Goal: Information Seeking & Learning: Find contact information

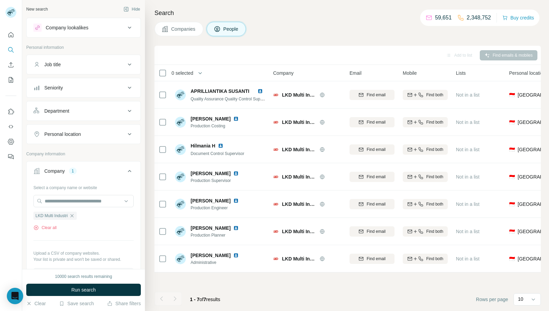
click at [175, 29] on span "Companies" at bounding box center [183, 29] width 25 height 7
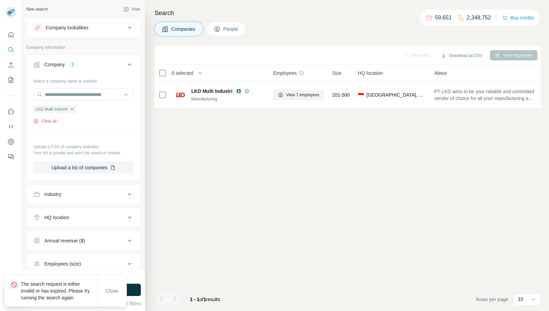
click at [51, 121] on button "Clear all" at bounding box center [44, 121] width 23 height 6
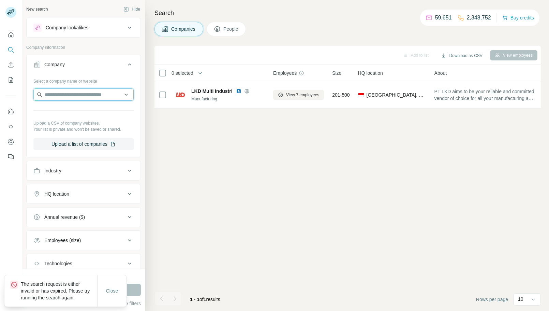
click at [89, 96] on input "text" at bounding box center [83, 94] width 100 height 12
paste input "**********"
type input "**********"
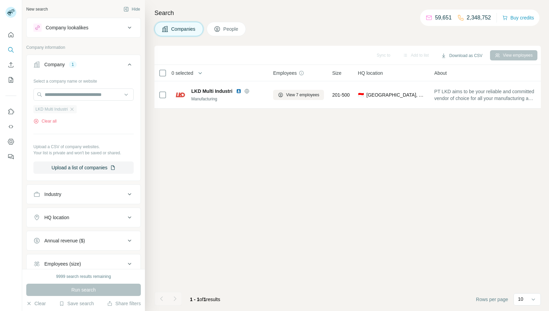
click at [67, 111] on span "LKD Multi Industri" at bounding box center [51, 109] width 32 height 6
click at [72, 110] on icon "button" at bounding box center [71, 108] width 5 height 5
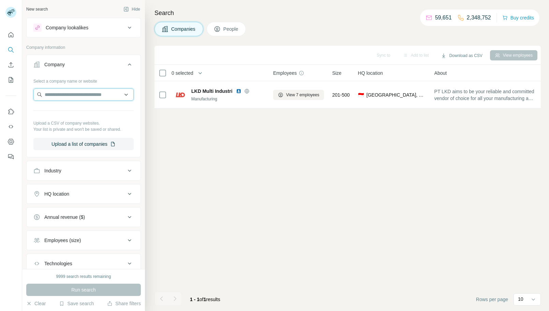
click at [88, 95] on input "text" at bounding box center [83, 94] width 100 height 12
paste input "**********"
click at [99, 98] on input "**********" at bounding box center [83, 94] width 100 height 12
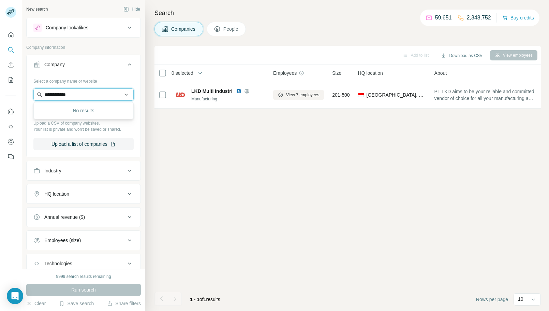
paste input "*"
type input "**********"
click at [105, 115] on div "Sanspower Official sanspower.com" at bounding box center [83, 113] width 97 height 18
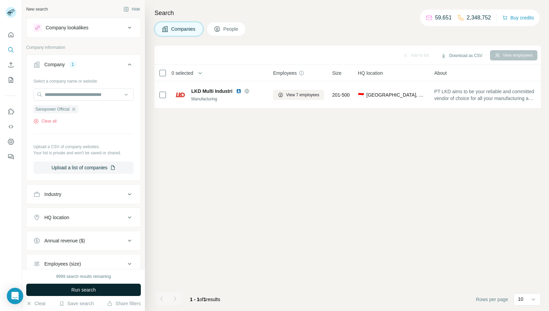
click at [109, 287] on button "Run search" at bounding box center [83, 289] width 115 height 12
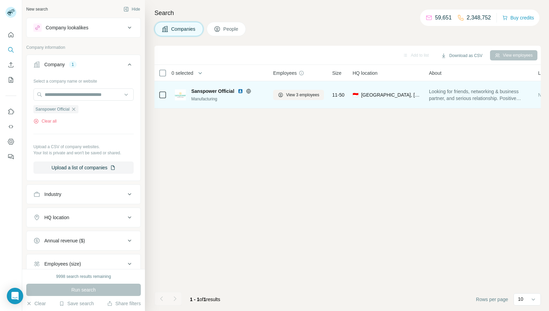
click at [241, 91] on img at bounding box center [240, 90] width 5 height 5
click at [304, 94] on span "View 3 employees" at bounding box center [302, 95] width 33 height 6
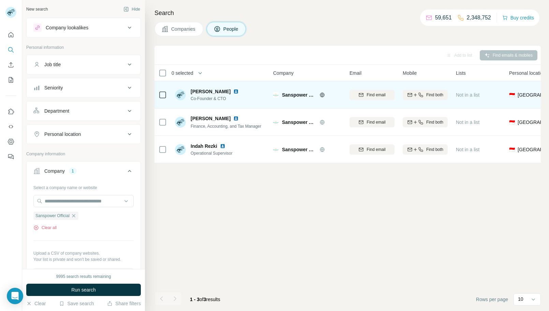
click at [233, 91] on img at bounding box center [235, 91] width 5 height 5
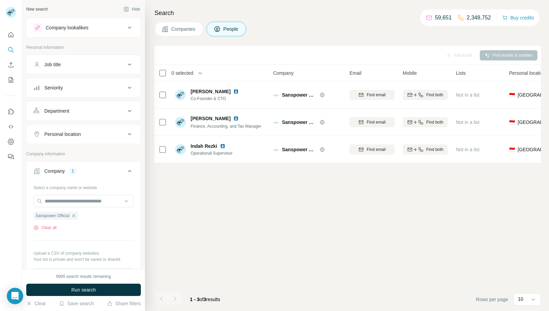
click at [173, 33] on button "Companies" at bounding box center [178, 29] width 49 height 14
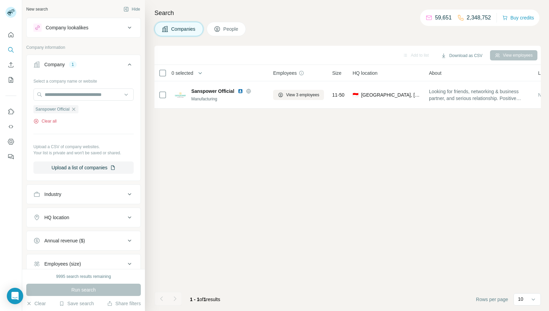
click at [43, 123] on button "Clear all" at bounding box center [44, 121] width 23 height 6
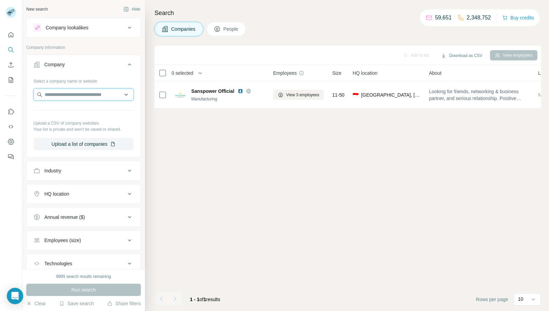
click at [74, 93] on input "text" at bounding box center [83, 94] width 100 height 12
type input "**********"
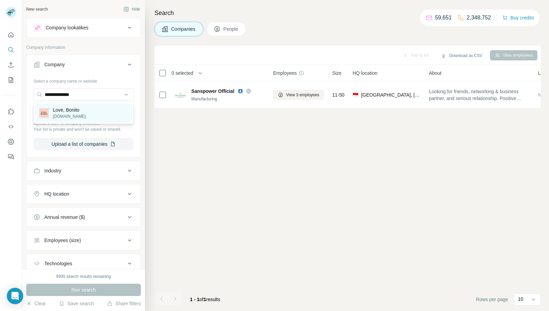
click at [81, 114] on p "lovebonito.com" at bounding box center [69, 116] width 33 height 6
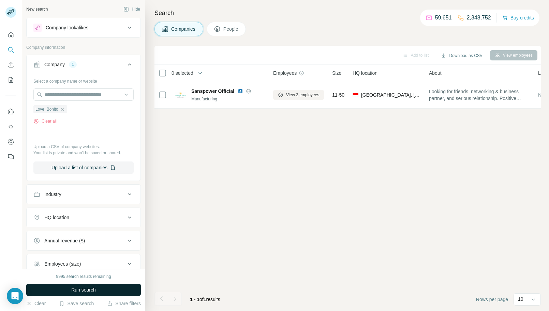
click at [101, 287] on button "Run search" at bounding box center [83, 289] width 115 height 12
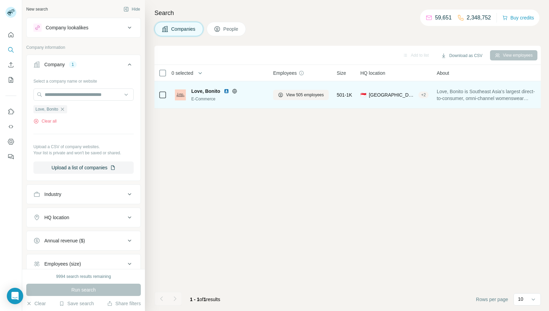
click at [225, 91] on img at bounding box center [226, 90] width 5 height 5
click at [312, 94] on span "View 505 employees" at bounding box center [305, 95] width 38 height 6
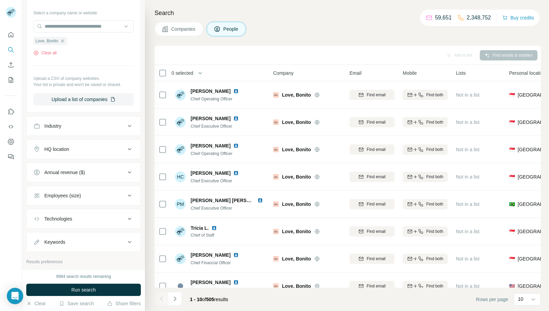
scroll to position [175, 0]
click at [128, 148] on icon at bounding box center [129, 148] width 3 height 2
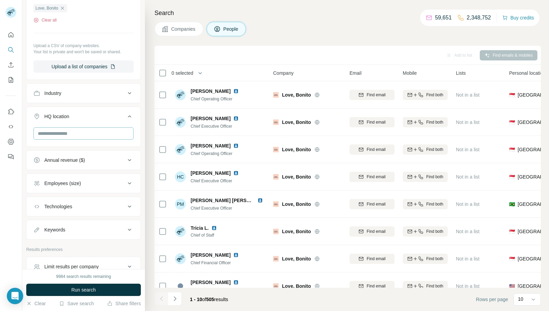
scroll to position [208, 0]
click at [83, 130] on input "text" at bounding box center [83, 132] width 100 height 12
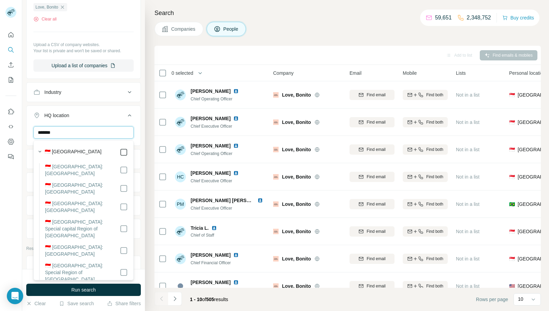
type input "*******"
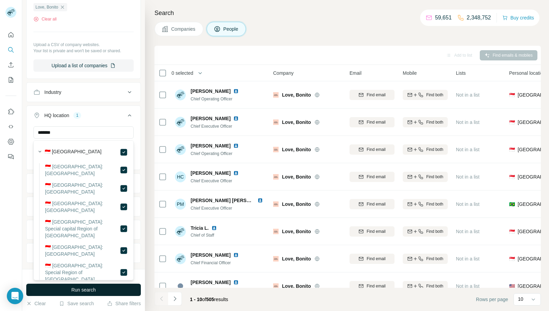
click at [115, 288] on button "Run search" at bounding box center [83, 289] width 115 height 12
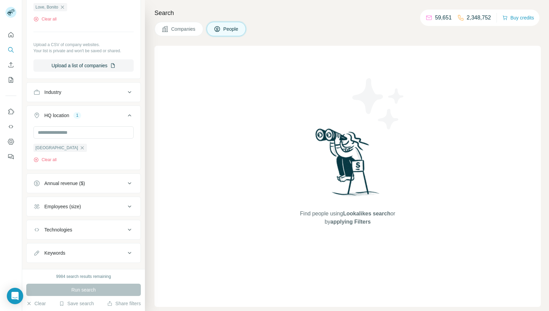
click at [130, 117] on icon at bounding box center [129, 115] width 8 height 8
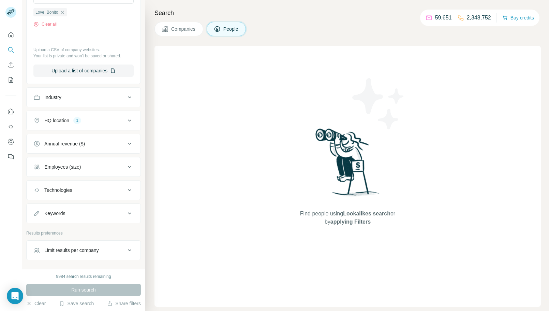
scroll to position [209, 0]
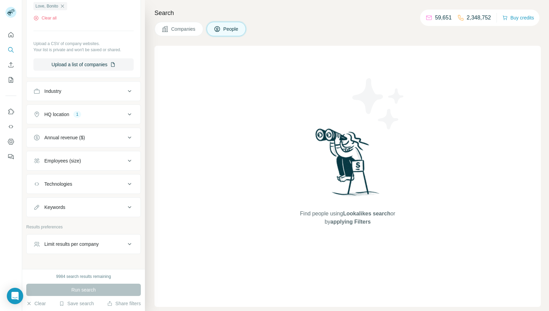
click at [129, 117] on icon at bounding box center [129, 114] width 8 height 8
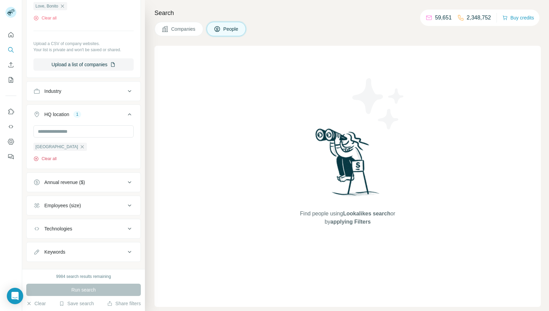
click at [50, 162] on button "Clear all" at bounding box center [44, 158] width 23 height 6
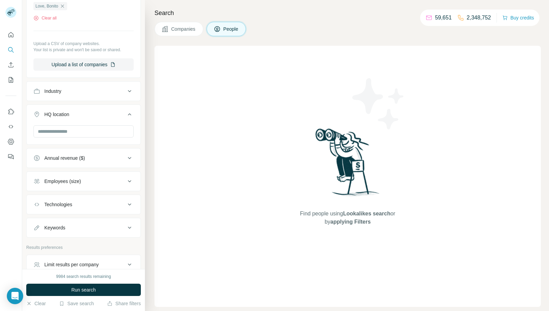
click at [126, 117] on icon at bounding box center [129, 114] width 8 height 8
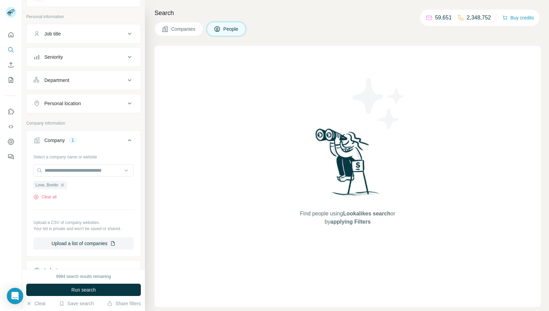
scroll to position [6, 0]
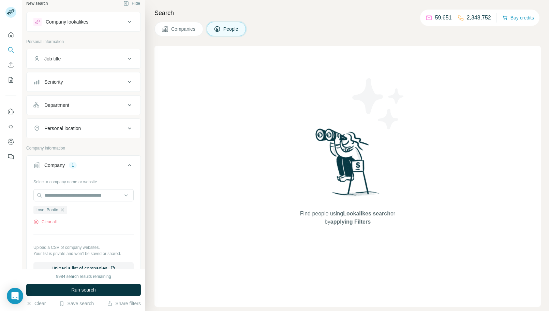
click at [126, 129] on icon at bounding box center [129, 128] width 8 height 8
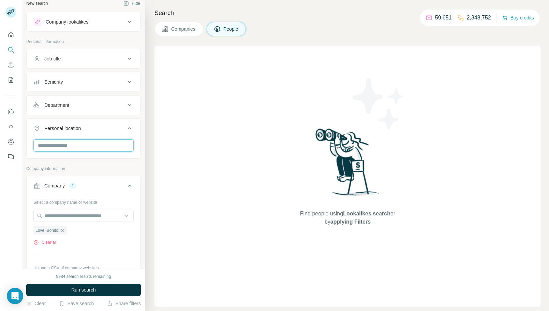
click at [110, 145] on input "text" at bounding box center [83, 145] width 100 height 12
type input "******"
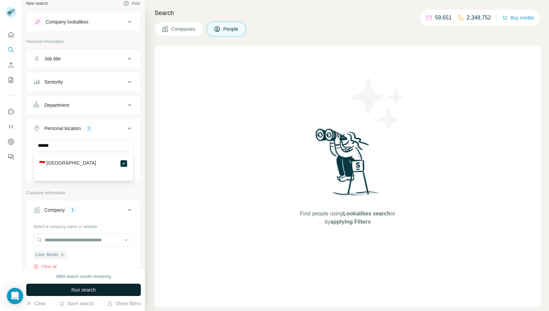
click at [122, 288] on button "Run search" at bounding box center [83, 289] width 115 height 12
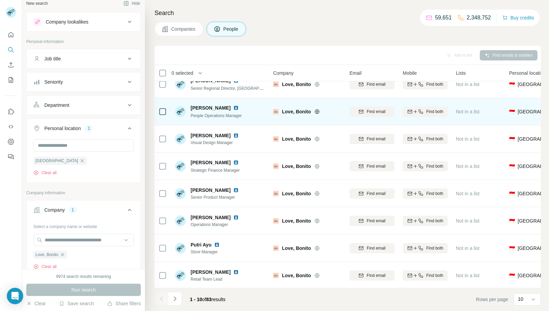
scroll to position [66, 0]
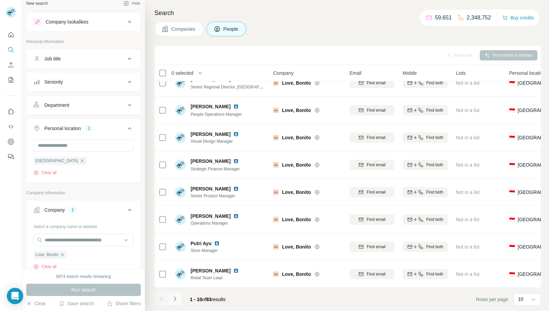
click at [175, 300] on icon "Navigate to next page" at bounding box center [174, 298] width 7 height 7
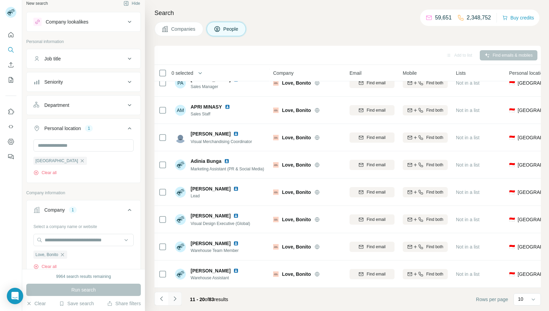
click at [179, 299] on button "Navigate to next page" at bounding box center [175, 298] width 14 height 14
click at [177, 296] on icon "Navigate to next page" at bounding box center [174, 298] width 7 height 7
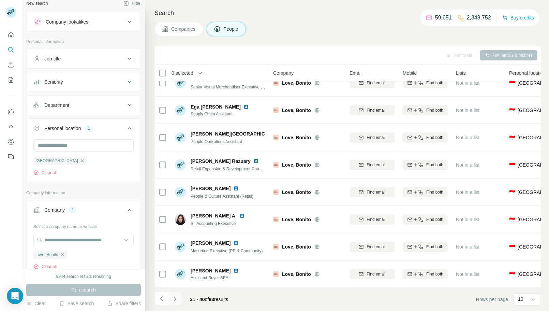
click at [176, 298] on icon "Navigate to next page" at bounding box center [174, 298] width 7 height 7
click at [171, 302] on button "Navigate to next page" at bounding box center [175, 298] width 14 height 14
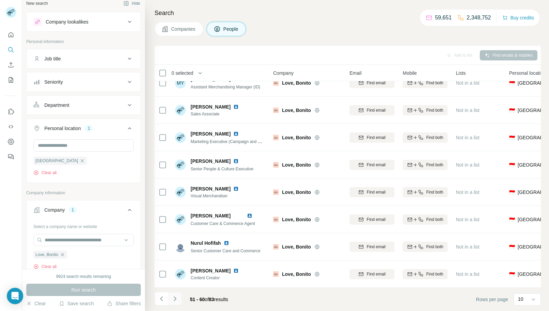
click at [176, 298] on icon "Navigate to next page" at bounding box center [174, 298] width 7 height 7
click at [178, 295] on icon "Navigate to next page" at bounding box center [174, 298] width 7 height 7
click at [173, 300] on icon "Navigate to next page" at bounding box center [174, 298] width 7 height 7
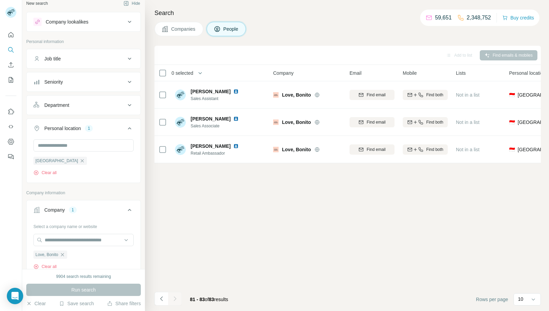
scroll to position [0, 0]
click at [51, 171] on button "Clear all" at bounding box center [44, 172] width 23 height 6
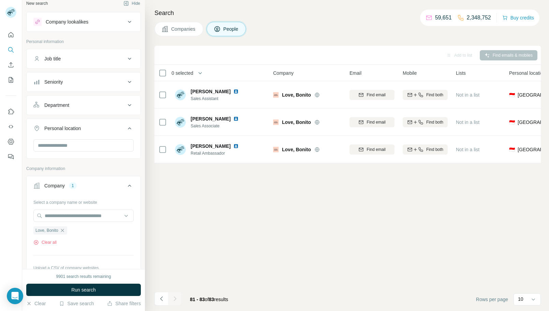
click at [118, 123] on button "Personal location" at bounding box center [84, 129] width 114 height 19
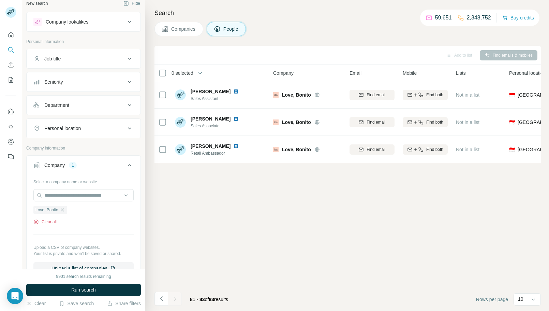
click at [53, 222] on button "Clear all" at bounding box center [44, 222] width 23 height 6
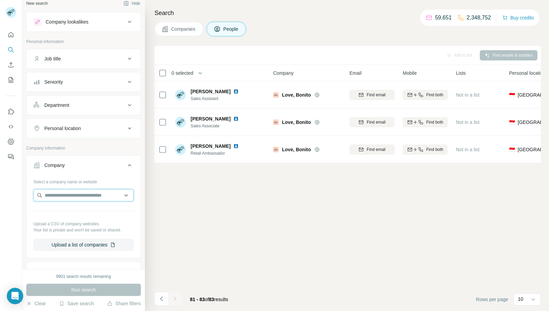
click at [83, 197] on input "text" at bounding box center [83, 195] width 100 height 12
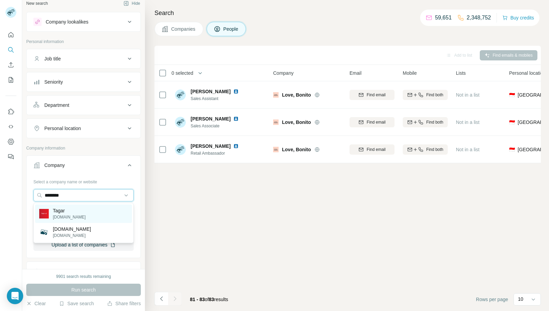
type input "********"
click at [99, 212] on div "Tagar tagar.id" at bounding box center [83, 213] width 97 height 18
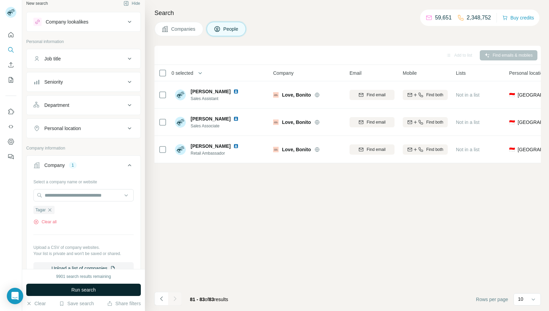
click at [103, 291] on button "Run search" at bounding box center [83, 289] width 115 height 12
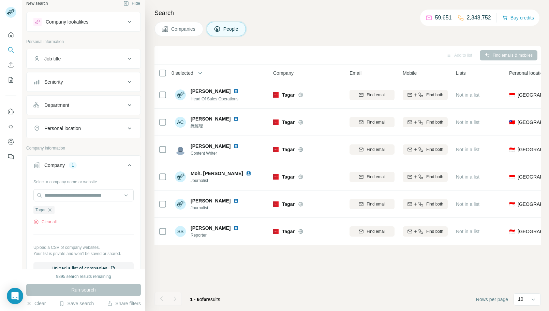
click at [186, 29] on span "Companies" at bounding box center [183, 29] width 25 height 7
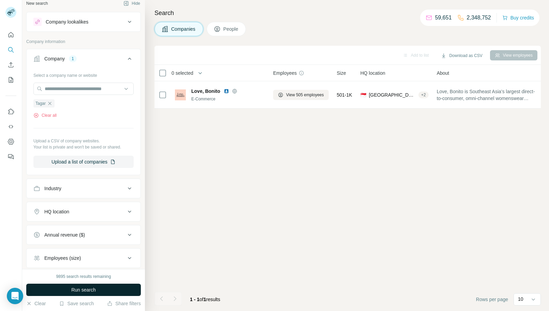
click at [79, 288] on span "Run search" at bounding box center [83, 289] width 25 height 7
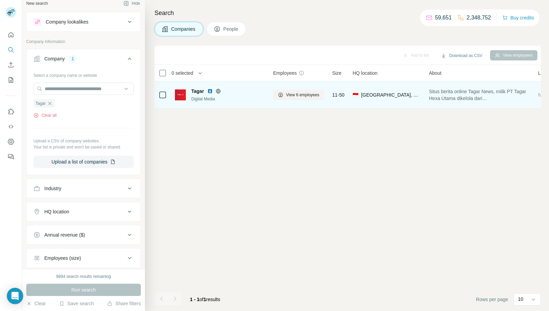
click at [211, 93] on img at bounding box center [209, 90] width 5 height 5
click at [298, 97] on span "View 6 employees" at bounding box center [302, 95] width 33 height 6
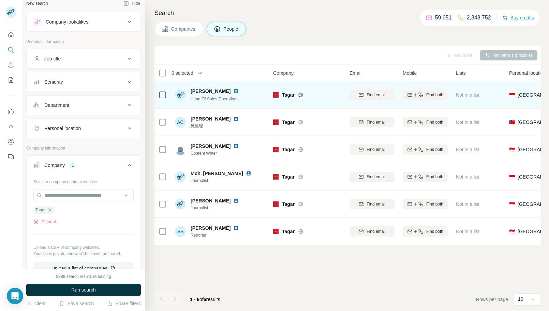
click at [233, 91] on img at bounding box center [235, 90] width 5 height 5
click at [382, 95] on span "Find email" at bounding box center [375, 95] width 19 height 6
click at [214, 90] on span "Bayu Septianto" at bounding box center [211, 91] width 40 height 7
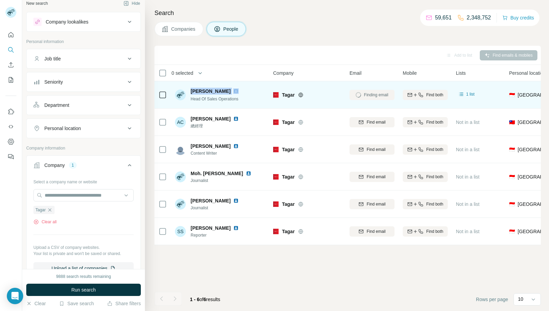
copy span "Bayu Septianto"
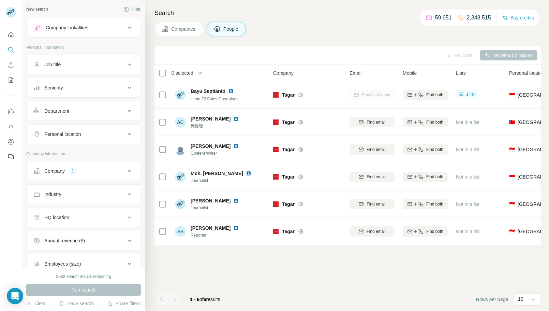
click at [186, 30] on span "Companies" at bounding box center [183, 29] width 25 height 7
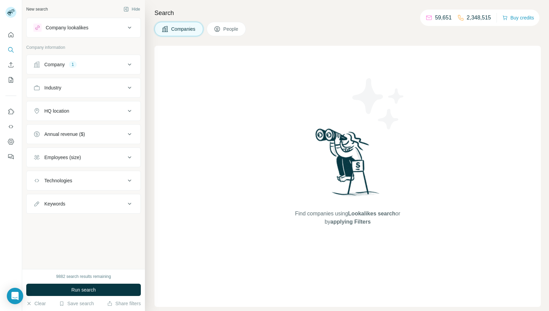
click at [62, 64] on div "Company" at bounding box center [54, 64] width 20 height 7
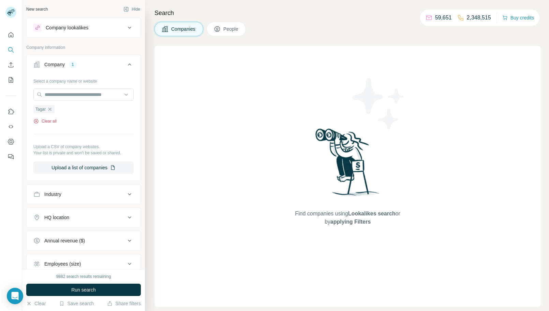
click at [53, 121] on button "Clear all" at bounding box center [44, 121] width 23 height 6
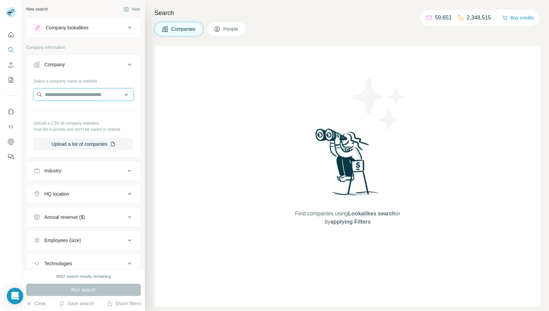
click at [82, 96] on input "text" at bounding box center [83, 94] width 100 height 12
click at [120, 96] on input "**********" at bounding box center [83, 94] width 100 height 12
paste input "text"
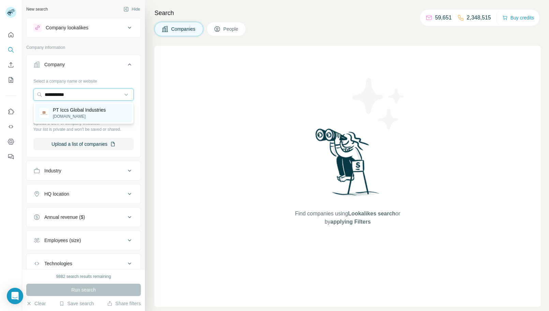
type input "**********"
click at [99, 109] on p "PT Iccs Global Industries" at bounding box center [79, 109] width 53 height 7
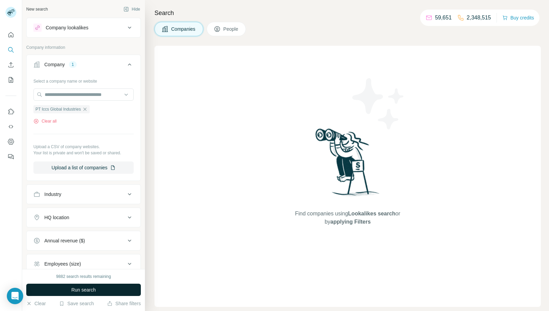
click at [94, 287] on span "Run search" at bounding box center [83, 289] width 25 height 7
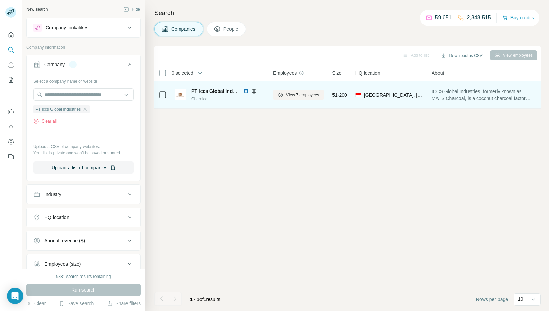
click at [245, 91] on img at bounding box center [245, 90] width 5 height 5
click at [297, 98] on button "View 7 employees" at bounding box center [298, 95] width 51 height 10
